Goal: Task Accomplishment & Management: Complete application form

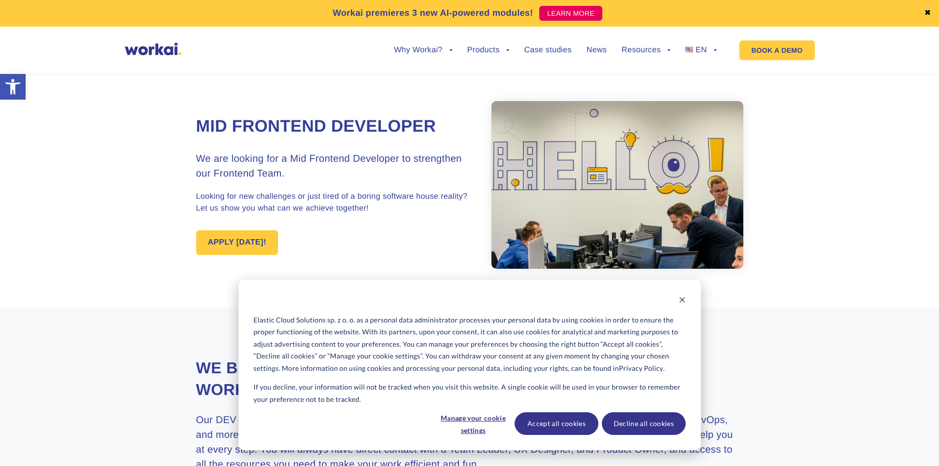
click at [252, 250] on link "APPLY [DATE]!" at bounding box center [237, 242] width 82 height 25
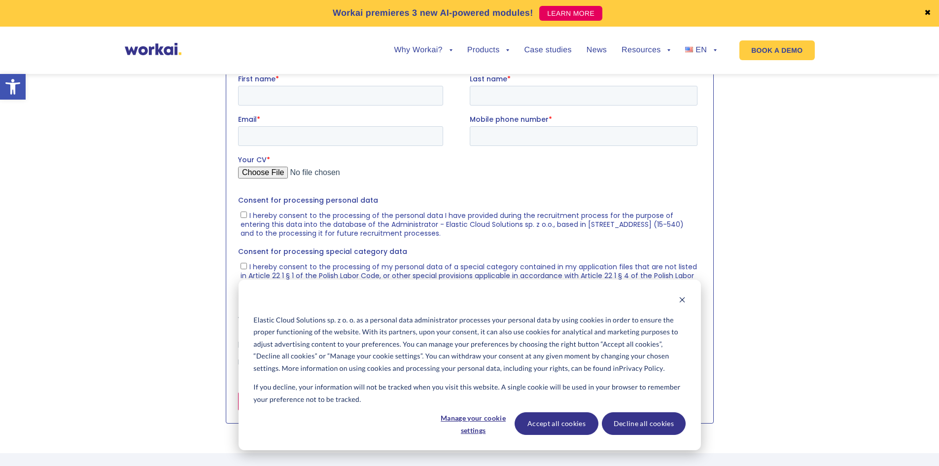
scroll to position [1016, 0]
click at [561, 427] on button "Accept all cookies" at bounding box center [557, 423] width 84 height 23
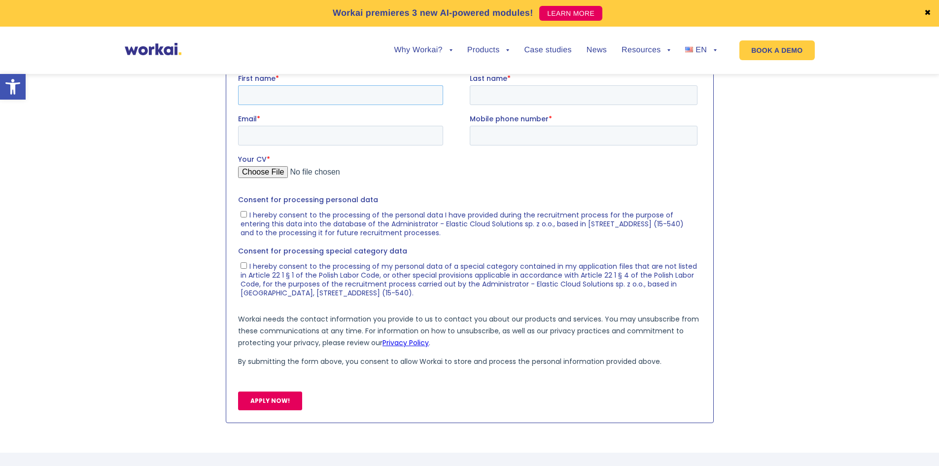
click at [292, 101] on input "First name *" at bounding box center [340, 95] width 205 height 20
type input "Izabela"
click at [525, 99] on input "Last name *" at bounding box center [583, 95] width 228 height 20
type input "Bożęcka-Woźniak"
click at [333, 135] on input "Email *" at bounding box center [340, 135] width 205 height 20
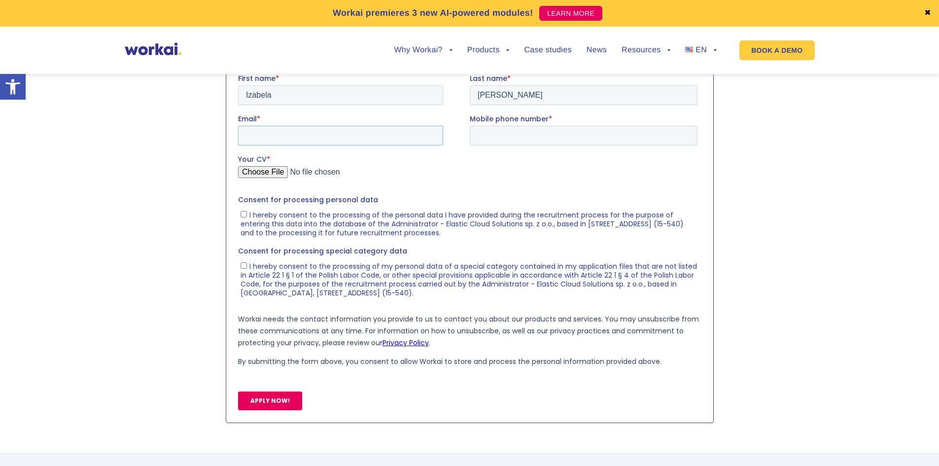
type input "izabela.bozecka@gmail.com"
click at [521, 139] on input "Mobile phone number *" at bounding box center [583, 135] width 228 height 20
type input "+48570169631"
click at [274, 170] on input "Your CV *" at bounding box center [468, 176] width 460 height 20
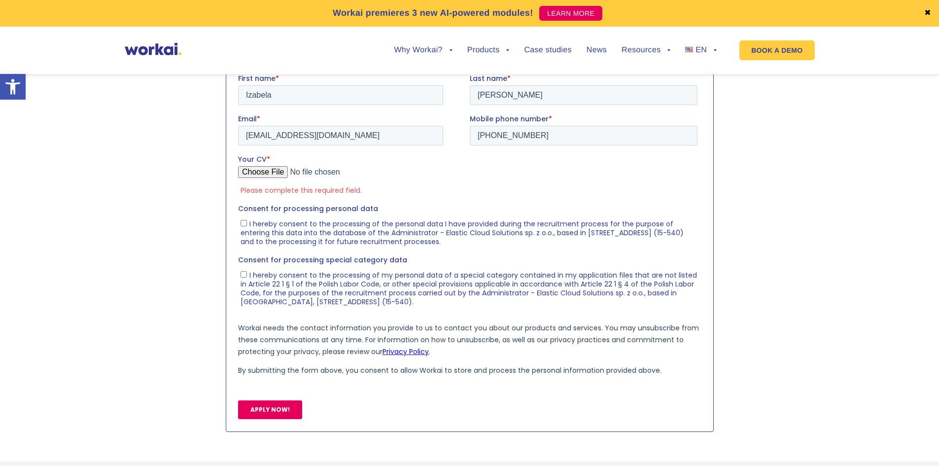
type input "C:\fakepath\[en] cv Izabela Bozecka-Wozniak.pdf"
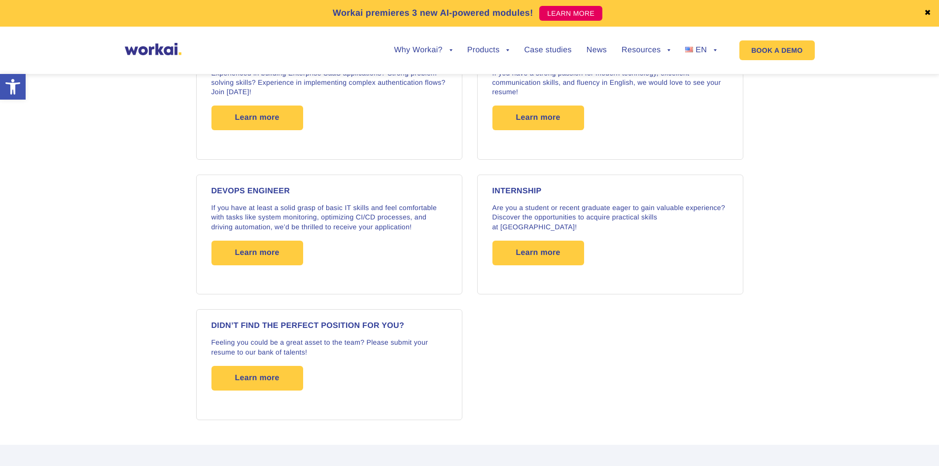
scroll to position [1578, 0]
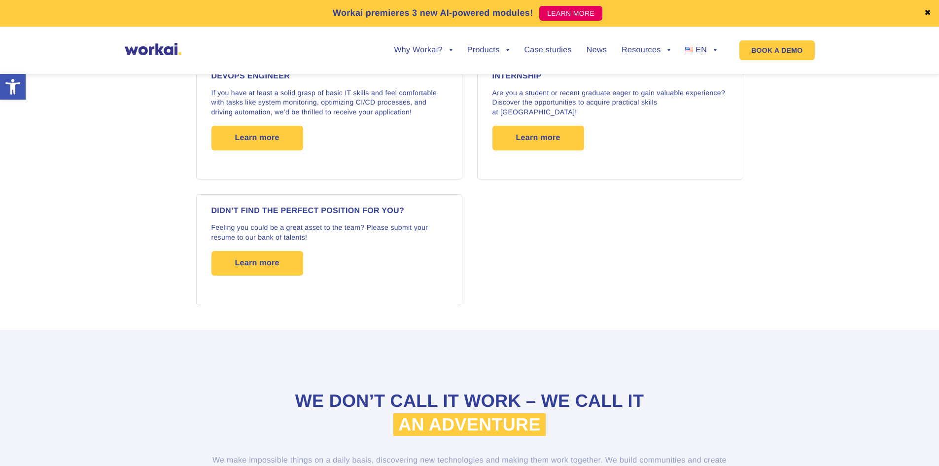
scroll to position [1677, 0]
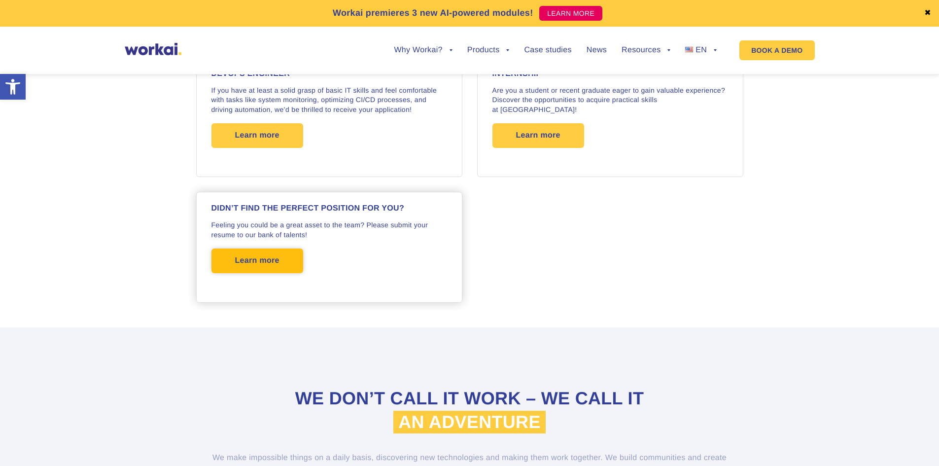
click at [238, 258] on span "Learn more" at bounding box center [257, 261] width 44 height 25
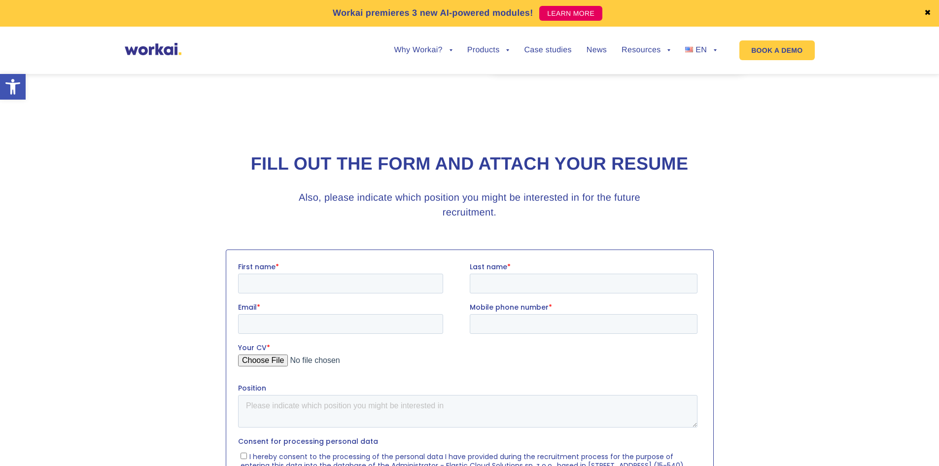
scroll to position [197, 0]
click at [373, 275] on input "First name *" at bounding box center [340, 282] width 205 height 20
type input "Izabela"
click at [583, 288] on input "Last name *" at bounding box center [583, 282] width 228 height 20
type input "Bożęcka-Woźniak"
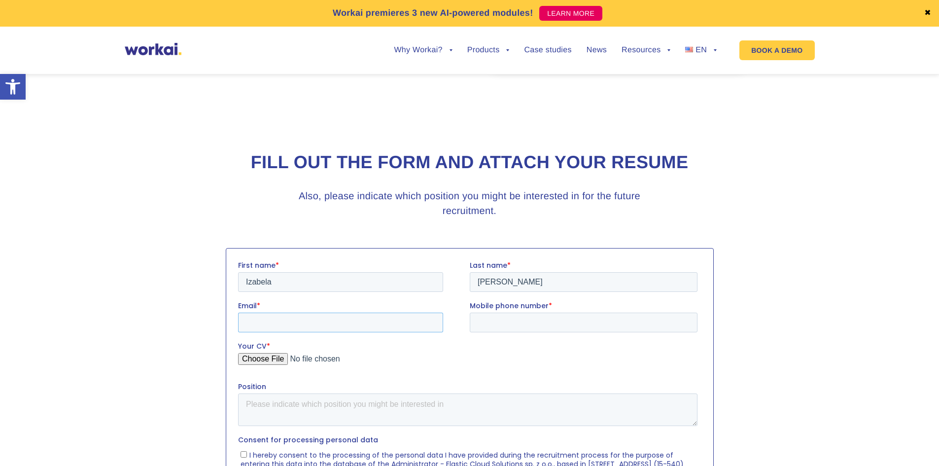
click at [323, 330] on input "Email *" at bounding box center [340, 322] width 205 height 20
type input "izabela.bozecka@gmail.com"
click at [545, 318] on input "Mobile phone number *" at bounding box center [583, 322] width 228 height 20
type input "+48570169631"
click at [265, 359] on input "Your CV *" at bounding box center [468, 363] width 460 height 20
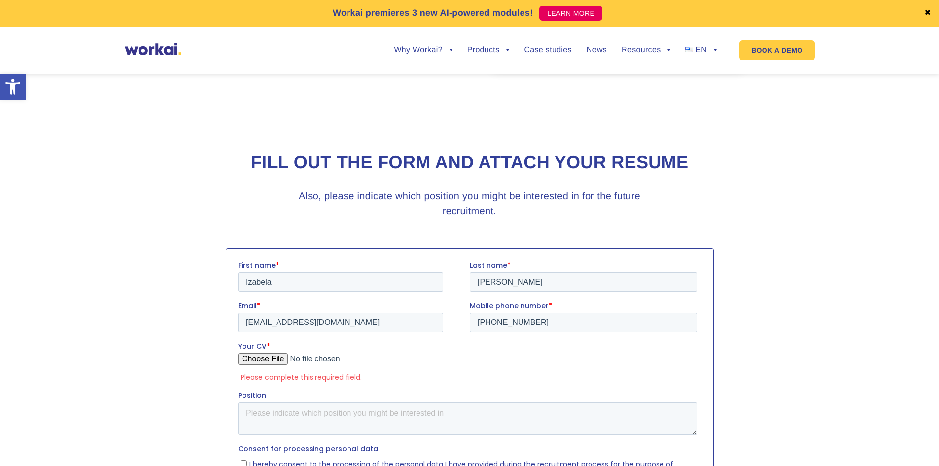
type input "C:\fakepath\[en] cv Izabela Bozecka-Wozniak.pdf"
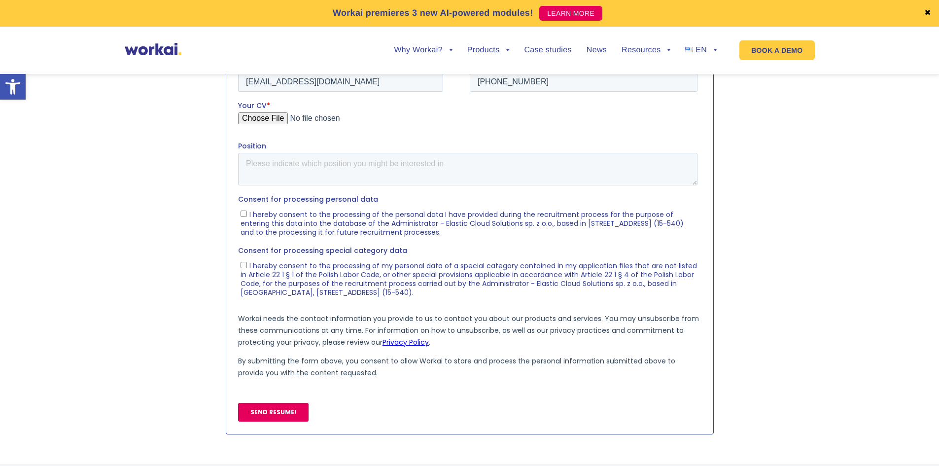
scroll to position [444, 0]
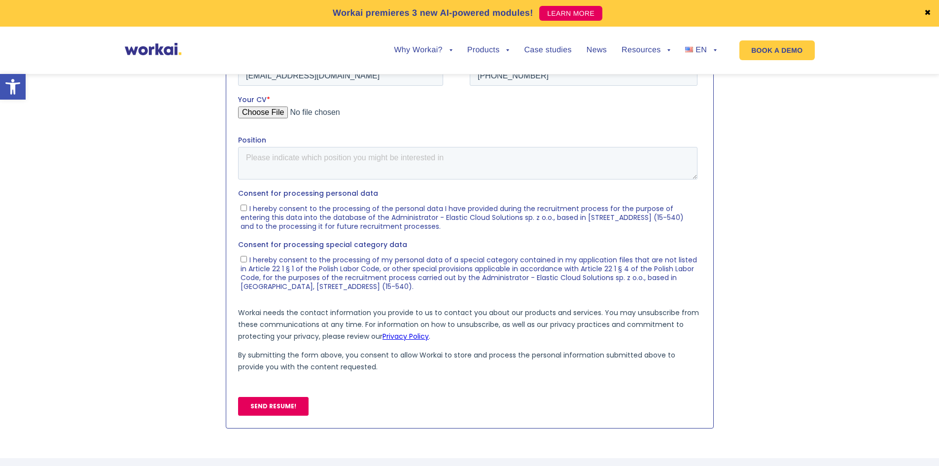
click at [251, 209] on span "I hereby consent to the processing of the personal data I have provided during …" at bounding box center [461, 217] width 443 height 28
click at [247, 209] on input "I hereby consent to the processing of the personal data I have provided during …" at bounding box center [243, 207] width 6 height 6
checkbox input "true"
click at [305, 272] on span "I hereby consent to the processing of my personal data of a special category co…" at bounding box center [468, 272] width 457 height 36
click at [247, 262] on input "I hereby consent to the processing of my personal data of a special category co…" at bounding box center [243, 258] width 6 height 6
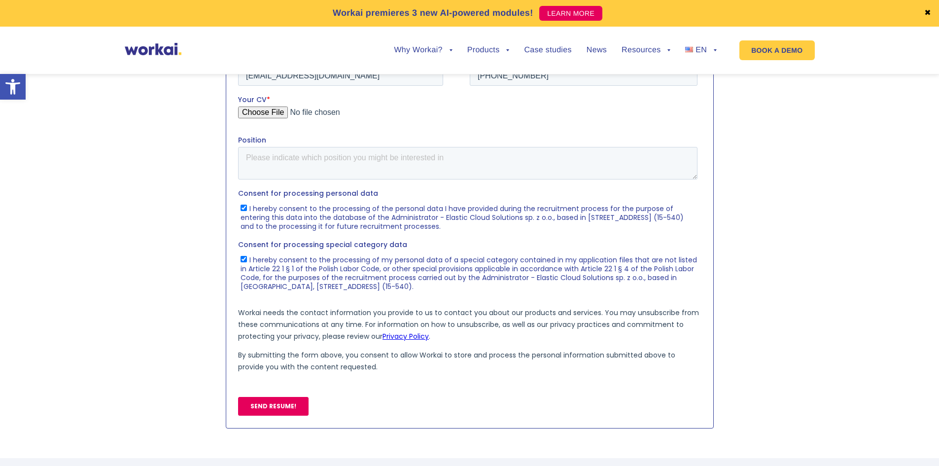
click at [314, 280] on span "I hereby consent to the processing of my personal data of a special category co…" at bounding box center [468, 272] width 457 height 36
click at [247, 262] on input "I hereby consent to the processing of my personal data of a special category co…" at bounding box center [243, 258] width 6 height 6
checkbox input "false"
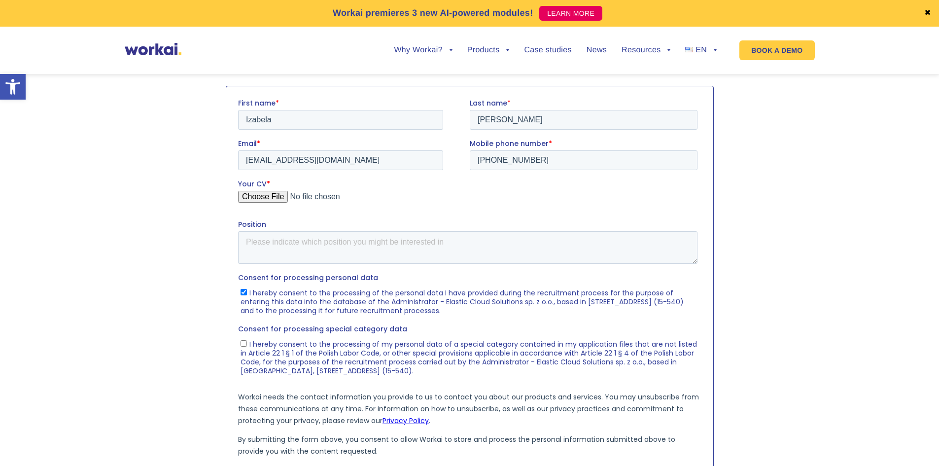
scroll to position [345, 0]
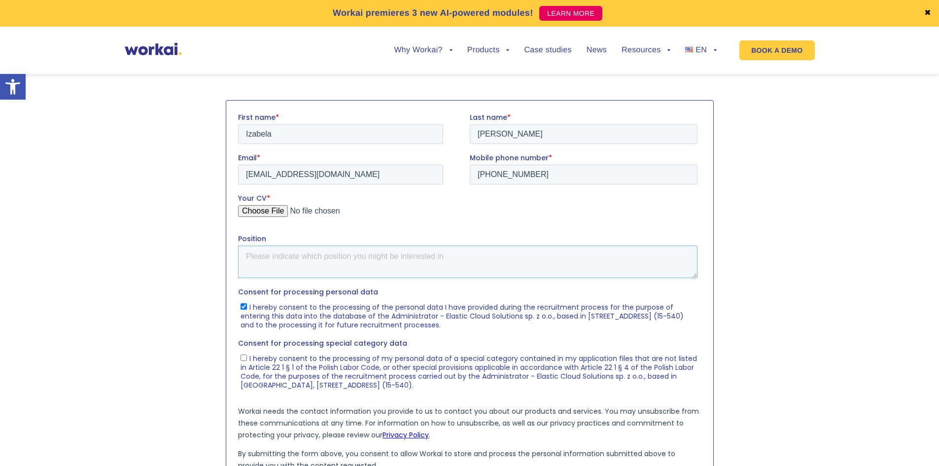
click at [314, 266] on textarea "Position" at bounding box center [468, 261] width 460 height 33
type textarea "Frontend Developer with React"
click at [763, 250] on section at bounding box center [469, 313] width 939 height 437
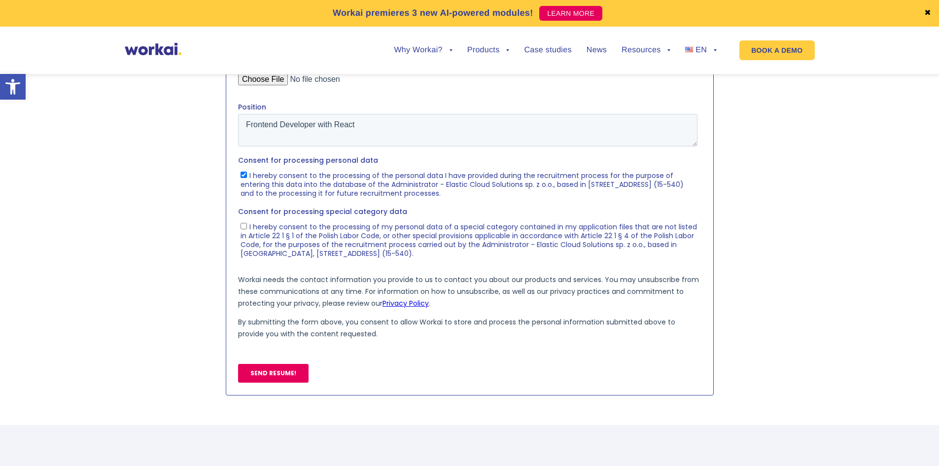
scroll to position [542, 0]
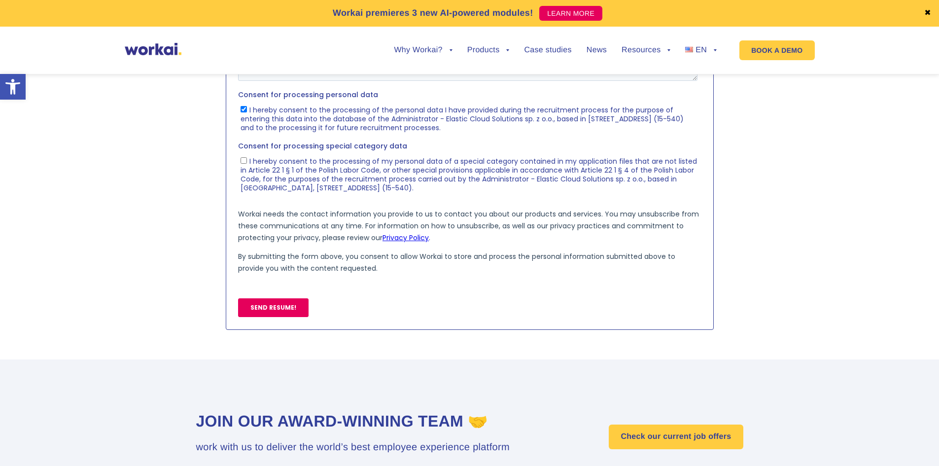
drag, startPoint x: 272, startPoint y: 310, endPoint x: 449, endPoint y: 228, distance: 195.0
click at [272, 310] on input "SEND RESUME!" at bounding box center [273, 307] width 71 height 19
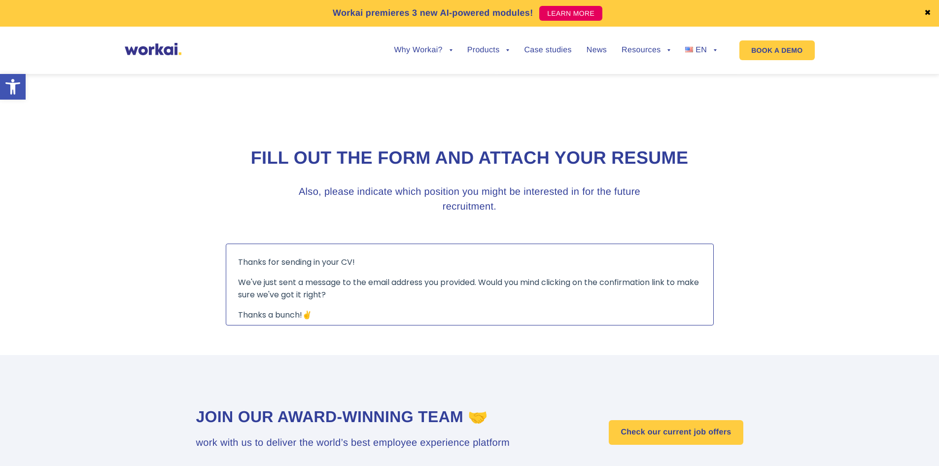
scroll to position [197, 0]
